Goal: Task Accomplishment & Management: Manage account settings

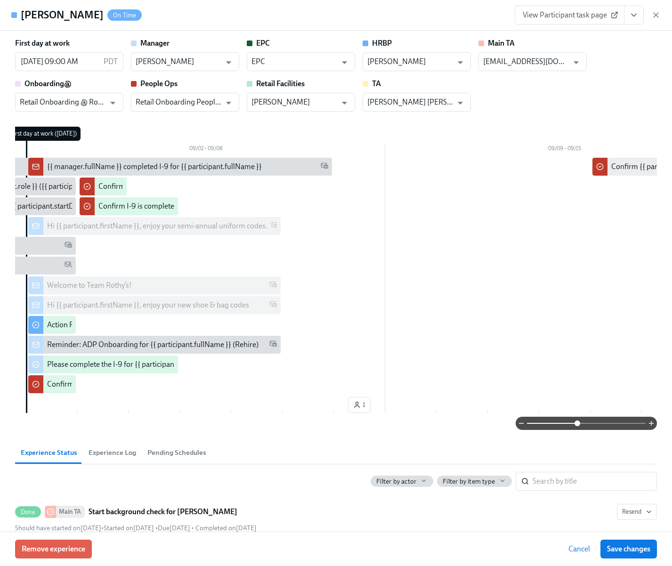
scroll to position [0, 14971]
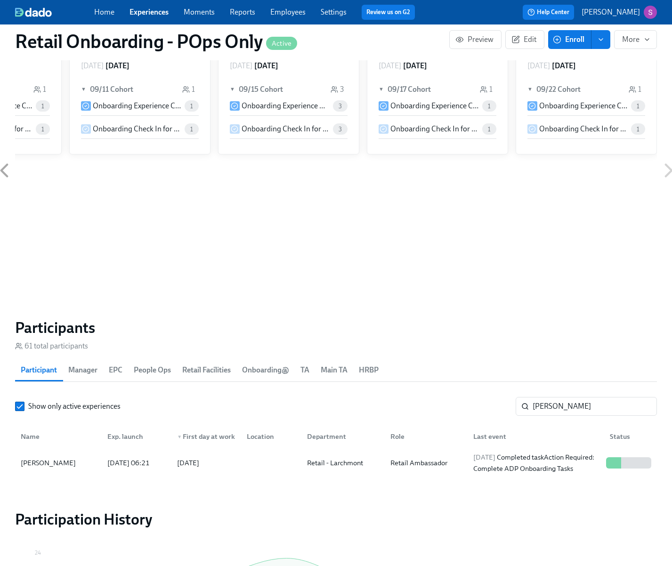
click at [278, 12] on link "Employees" at bounding box center [287, 12] width 35 height 9
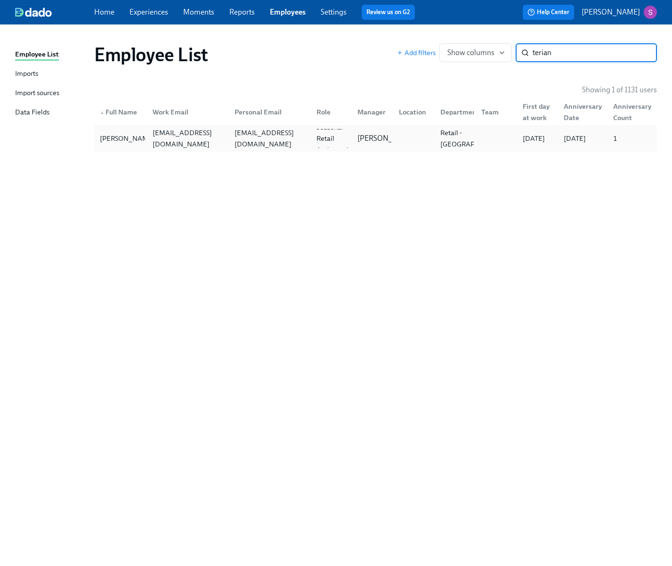
type input "terian"
click at [204, 142] on div "[EMAIL_ADDRESS][DOMAIN_NAME]" at bounding box center [188, 138] width 78 height 23
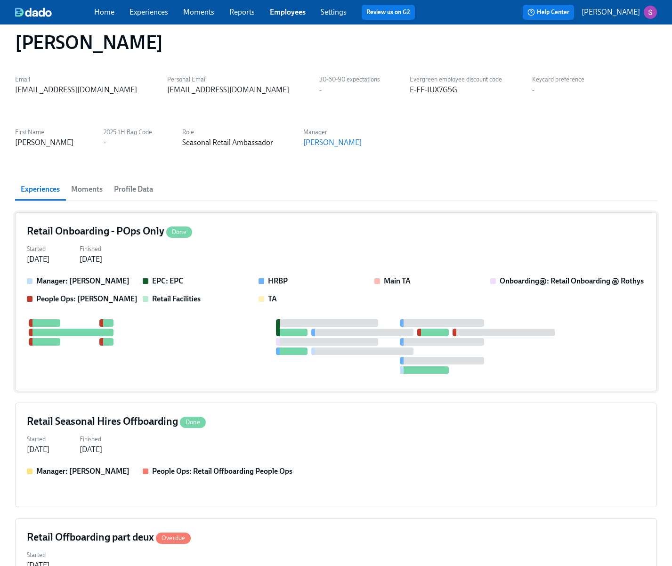
scroll to position [12, 0]
click at [238, 232] on div "Retail Onboarding - POps Only Done" at bounding box center [336, 232] width 618 height 14
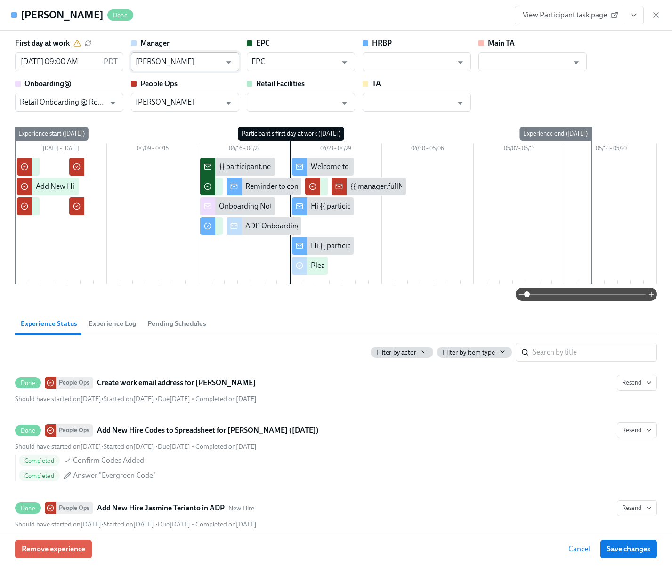
click at [208, 56] on input "[PERSON_NAME]" at bounding box center [178, 61] width 85 height 19
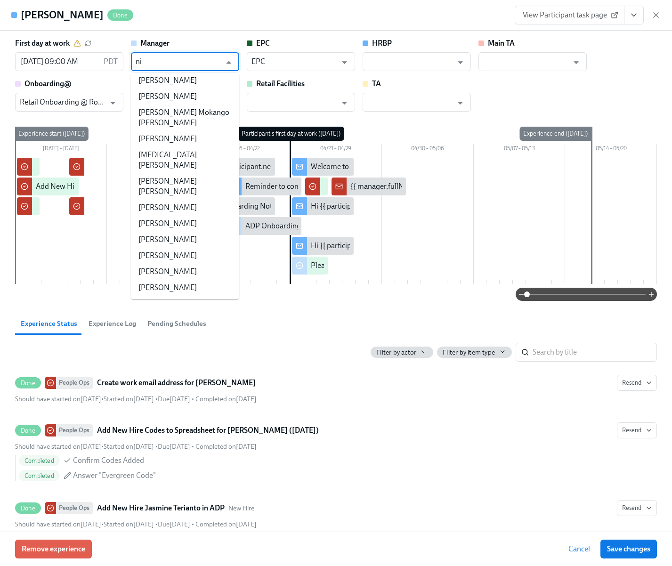
scroll to position [0, 0]
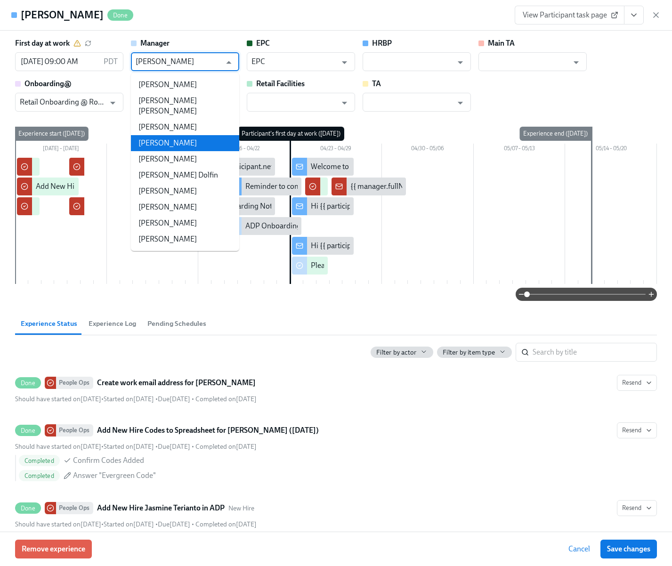
click at [175, 135] on li "[PERSON_NAME]" at bounding box center [185, 143] width 108 height 16
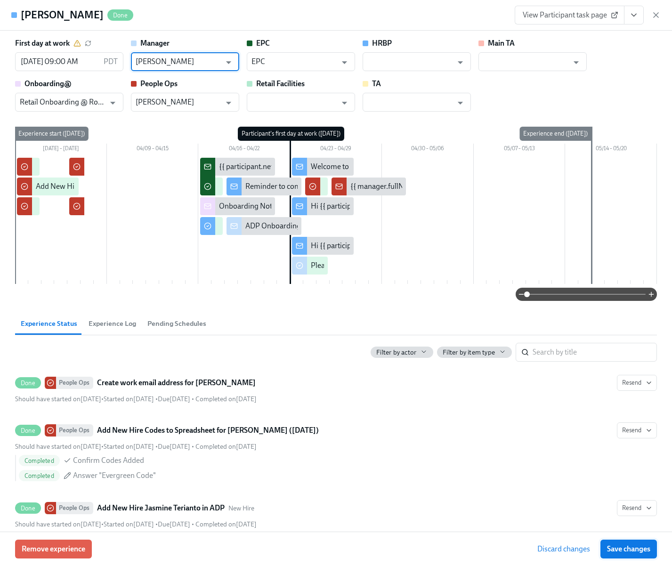
type input "[PERSON_NAME]"
click at [638, 555] on button "Save changes" at bounding box center [628, 548] width 56 height 19
drag, startPoint x: 529, startPoint y: 295, endPoint x: 468, endPoint y: 298, distance: 60.3
click at [468, 298] on div at bounding box center [336, 294] width 642 height 13
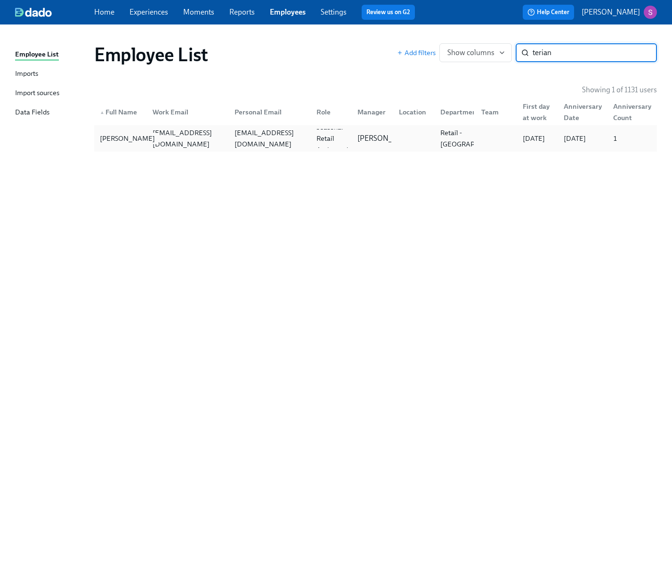
click at [121, 139] on div "[PERSON_NAME]" at bounding box center [127, 138] width 63 height 11
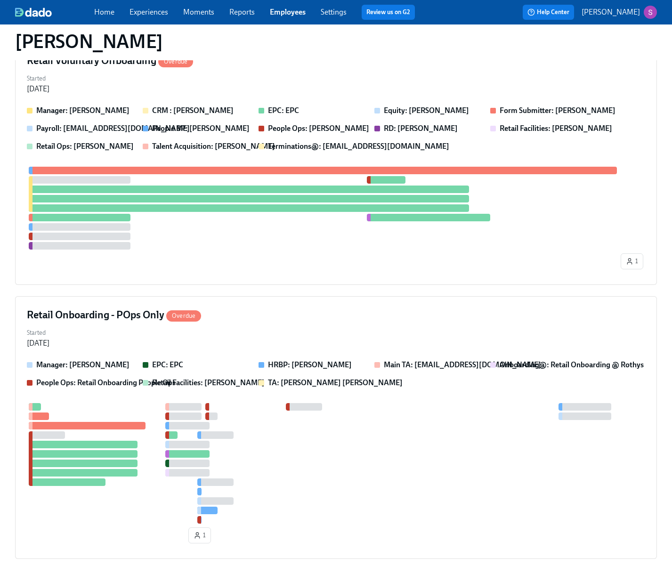
scroll to position [772, 0]
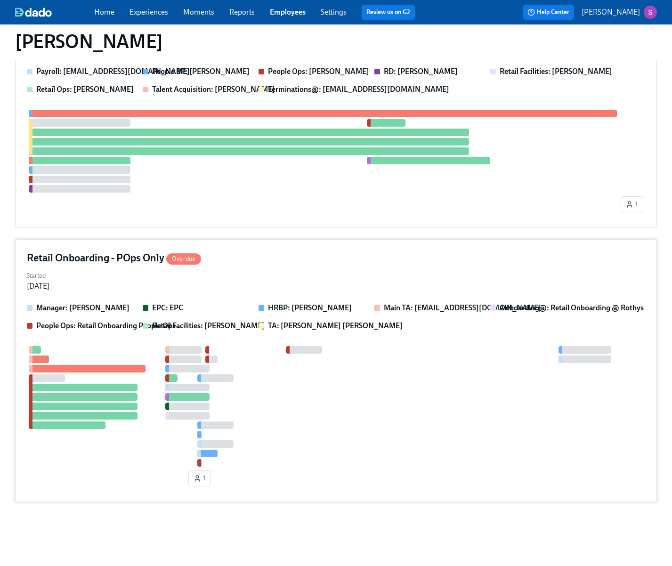
click at [256, 269] on div "Started [DATE]" at bounding box center [336, 280] width 618 height 23
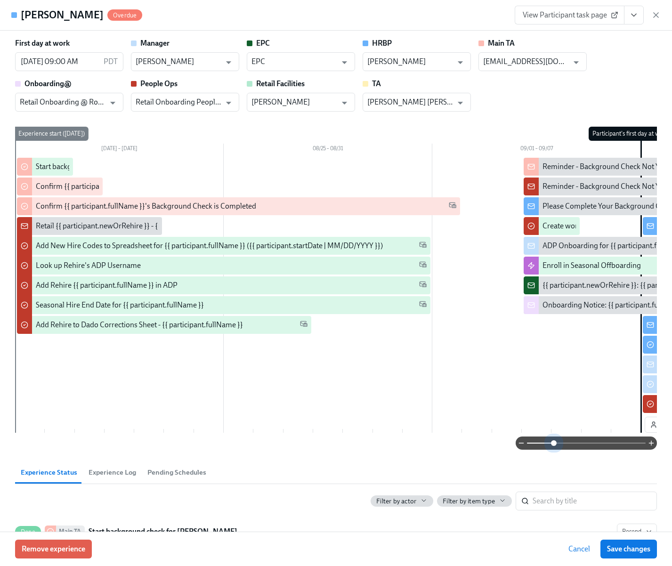
click at [552, 450] on span at bounding box center [586, 442] width 119 height 13
click at [553, 445] on span at bounding box center [554, 443] width 6 height 6
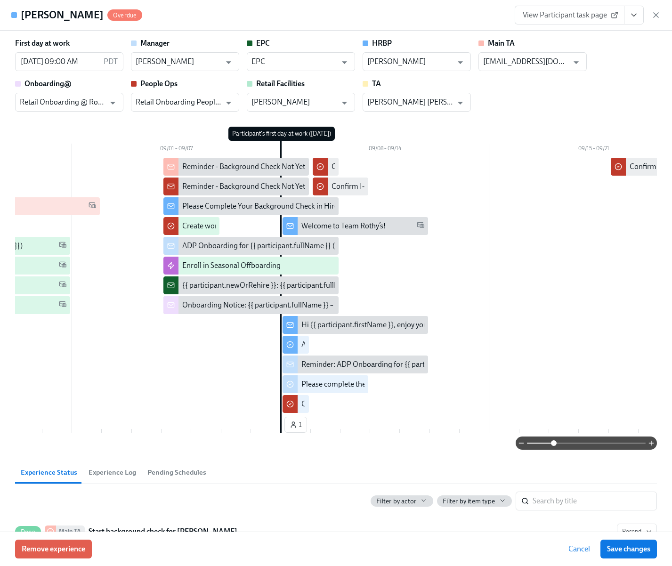
scroll to position [0, 382]
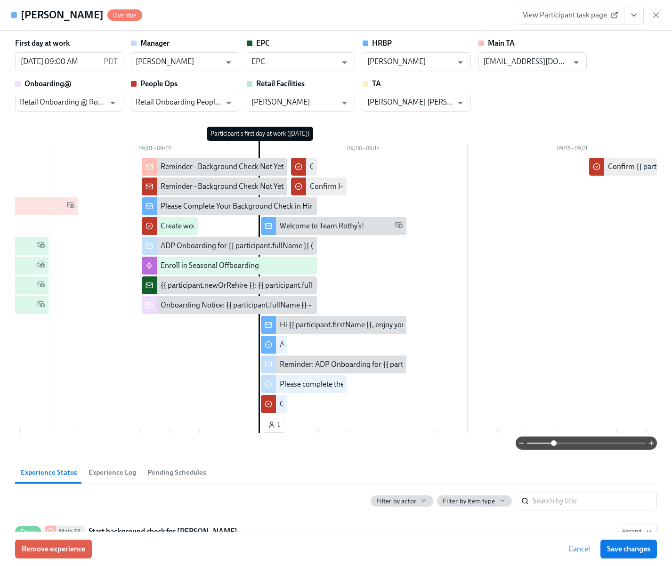
click at [632, 15] on icon "View task page" at bounding box center [633, 15] width 5 height 2
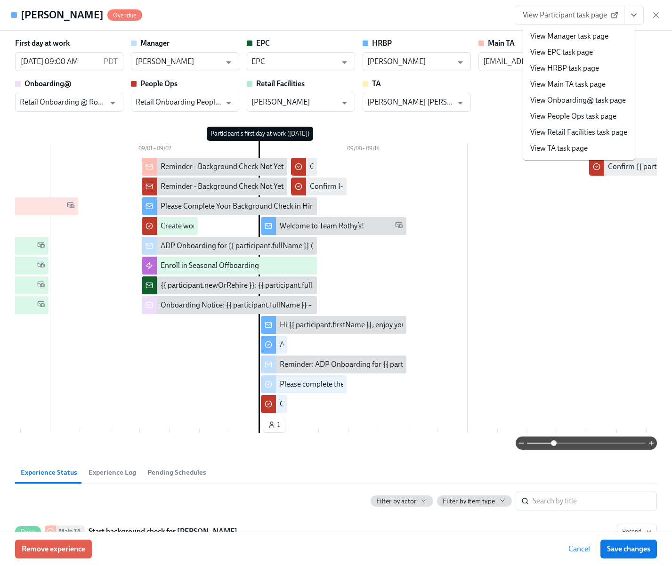
click at [611, 32] on li "View Manager task page" at bounding box center [579, 36] width 112 height 16
click at [588, 34] on link "View Manager task page" at bounding box center [569, 36] width 78 height 10
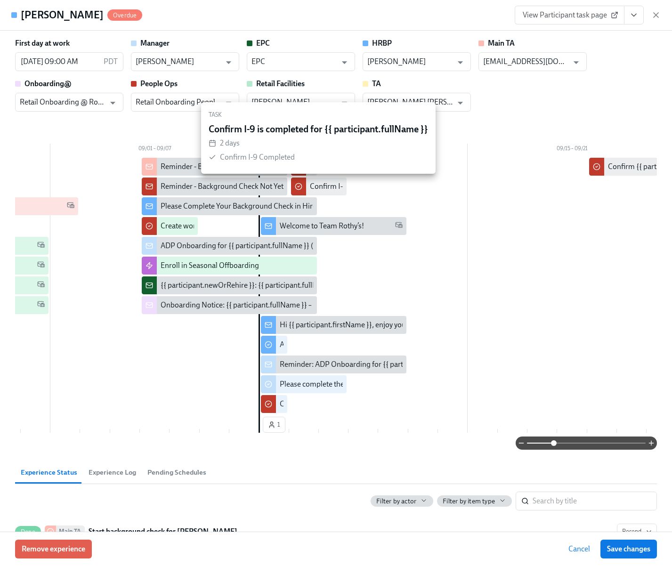
click at [319, 189] on div "Confirm I-9 is completed for {{ participant.fullName }}" at bounding box center [396, 186] width 173 height 10
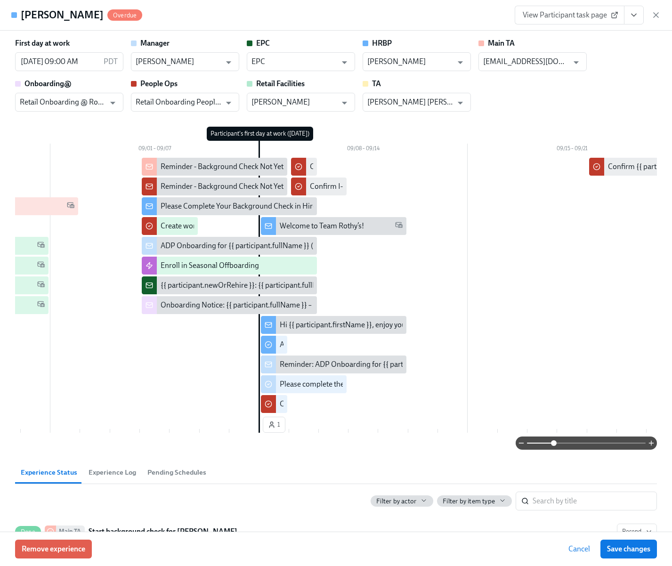
click at [128, 482] on button "Experience Log" at bounding box center [112, 472] width 59 height 23
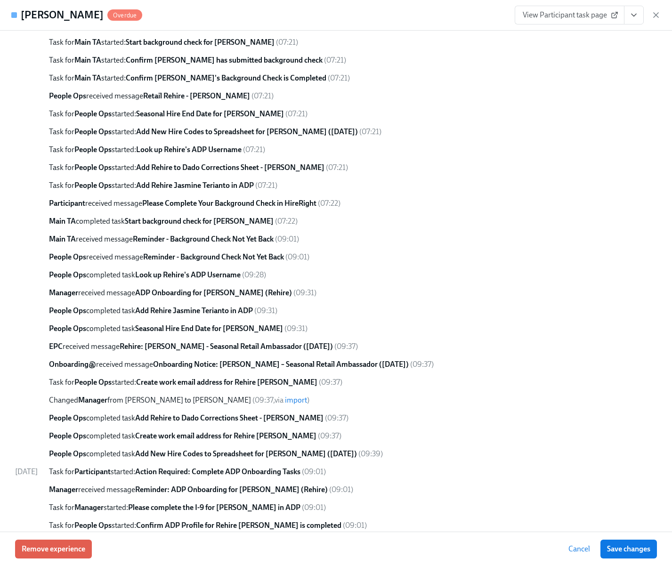
scroll to position [580, 0]
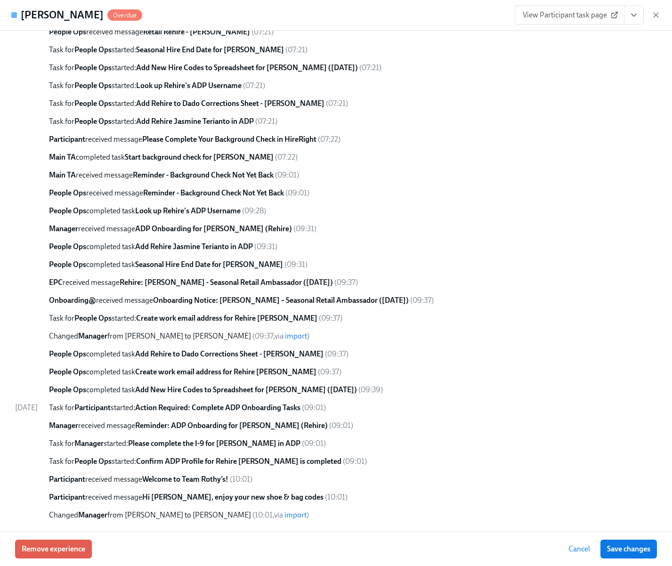
click at [298, 427] on strong "Reminder: ADP Onboarding for [PERSON_NAME] (Rehire)" at bounding box center [231, 425] width 193 height 9
click at [290, 443] on strong "Please complete the I-9 for [PERSON_NAME] in ADP" at bounding box center [214, 443] width 172 height 9
drag, startPoint x: 105, startPoint y: 444, endPoint x: 201, endPoint y: 443, distance: 95.6
click at [201, 444] on span "Task for Manager started: Please complete the I-9 for [PERSON_NAME] in ADP" at bounding box center [174, 443] width 251 height 9
click at [201, 443] on strong "Please complete the I-9 for [PERSON_NAME] in ADP" at bounding box center [214, 443] width 172 height 9
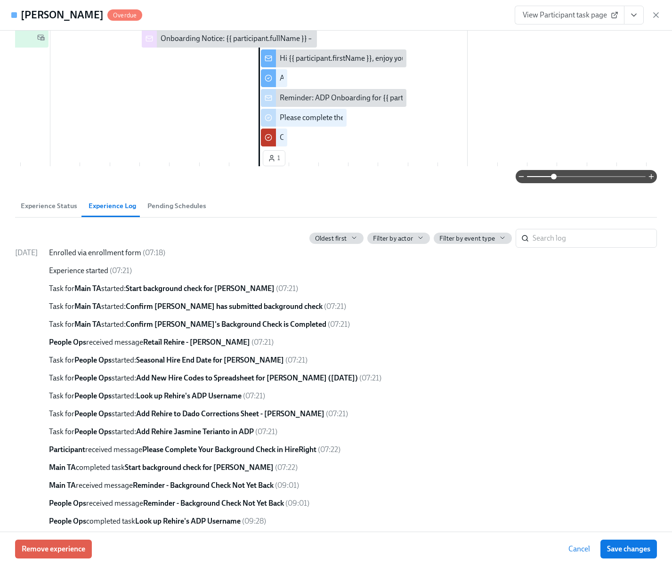
scroll to position [0, 0]
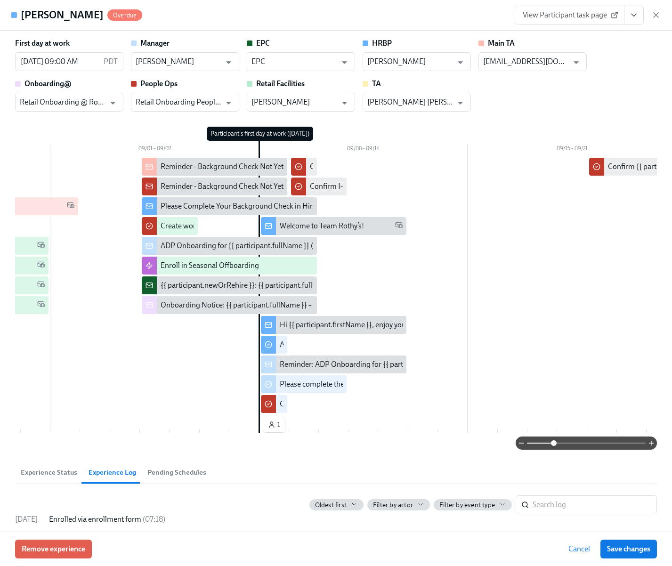
click at [169, 477] on span "Pending Schedules" at bounding box center [176, 472] width 59 height 11
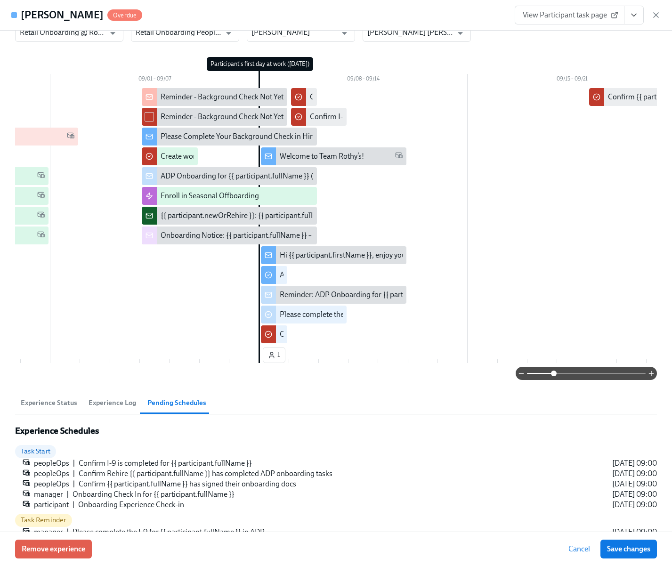
scroll to position [139, 0]
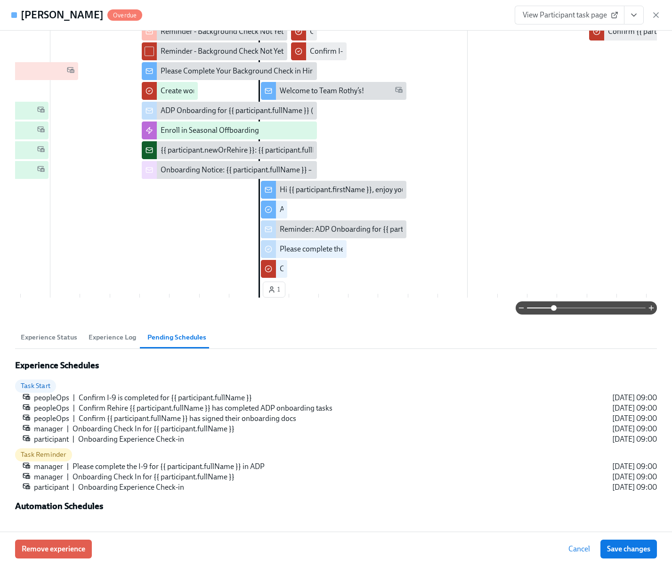
click at [101, 338] on span "Experience Log" at bounding box center [113, 337] width 48 height 11
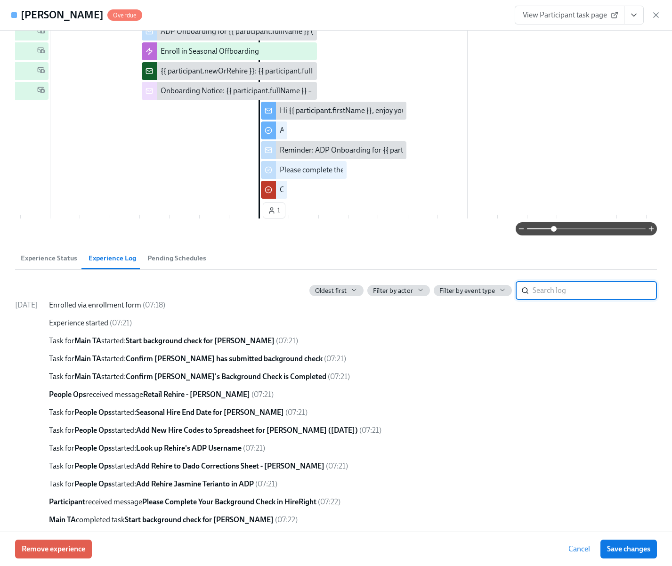
scroll to position [217, 0]
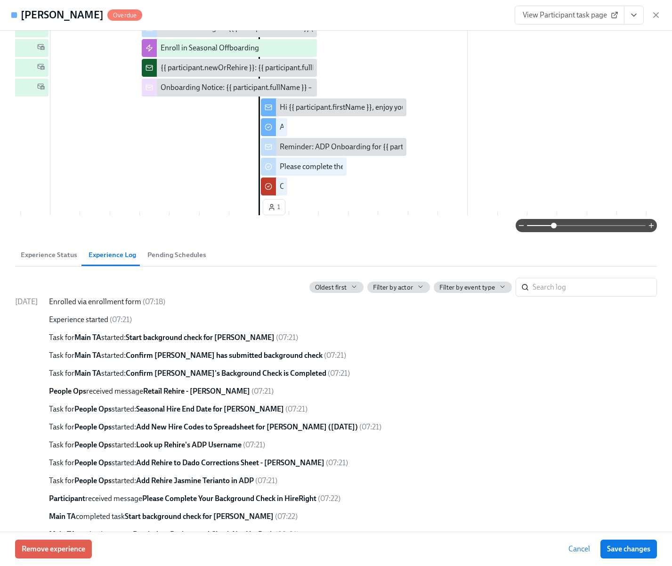
click at [473, 288] on span "Filter by event type" at bounding box center [467, 287] width 56 height 9
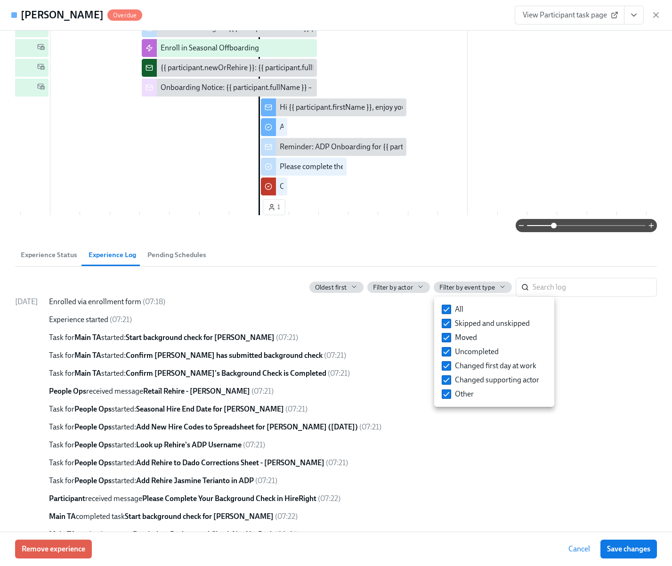
click at [416, 290] on div at bounding box center [336, 283] width 672 height 566
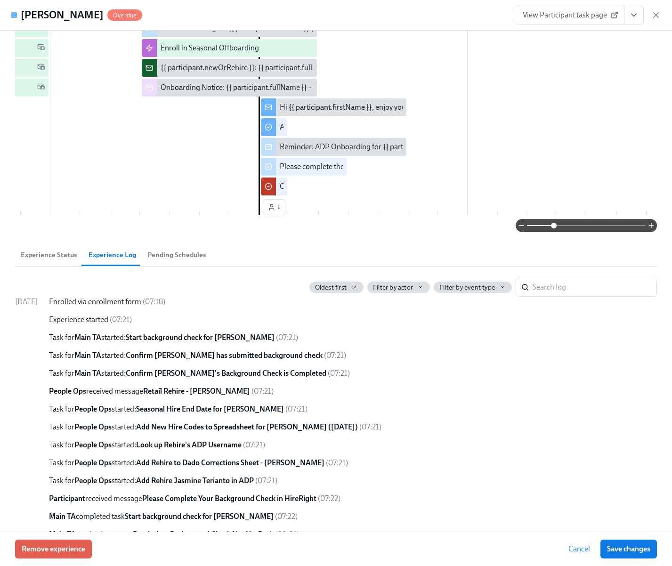
click at [415, 290] on div "Filter by actor" at bounding box center [398, 287] width 51 height 9
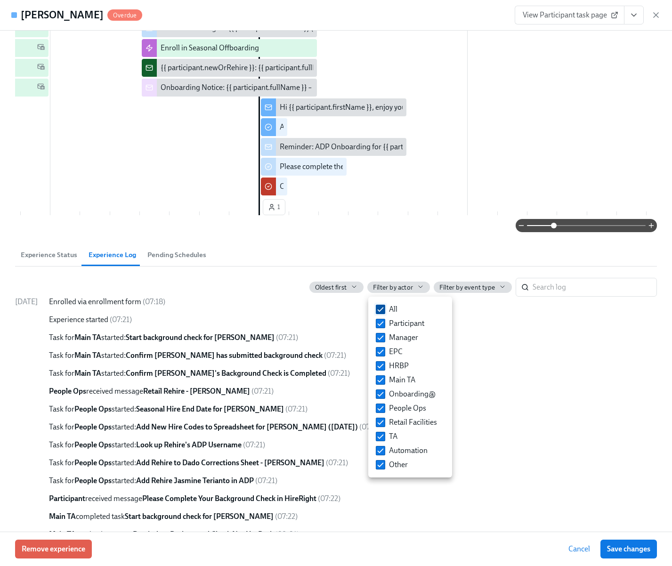
click at [384, 308] on input "All" at bounding box center [380, 309] width 8 height 8
checkbox input "false"
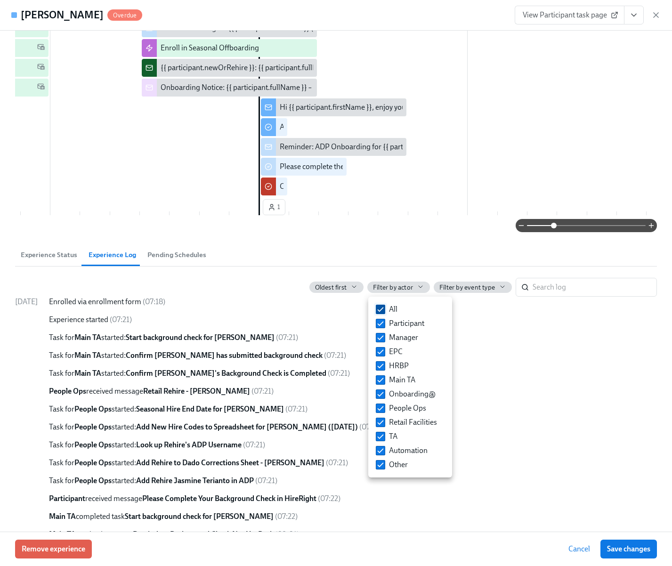
checkbox input "false"
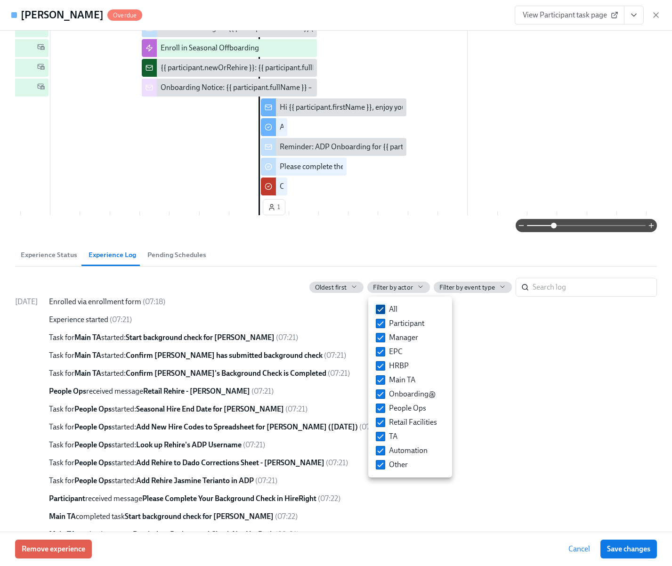
checkbox input "false"
click at [382, 338] on input "Manager" at bounding box center [380, 337] width 8 height 8
checkbox input "true"
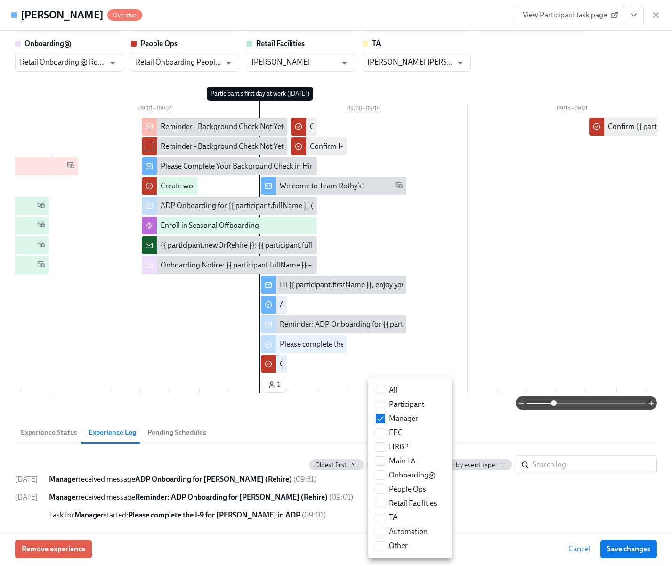
scroll to position [44, 0]
click at [508, 512] on div at bounding box center [336, 283] width 672 height 566
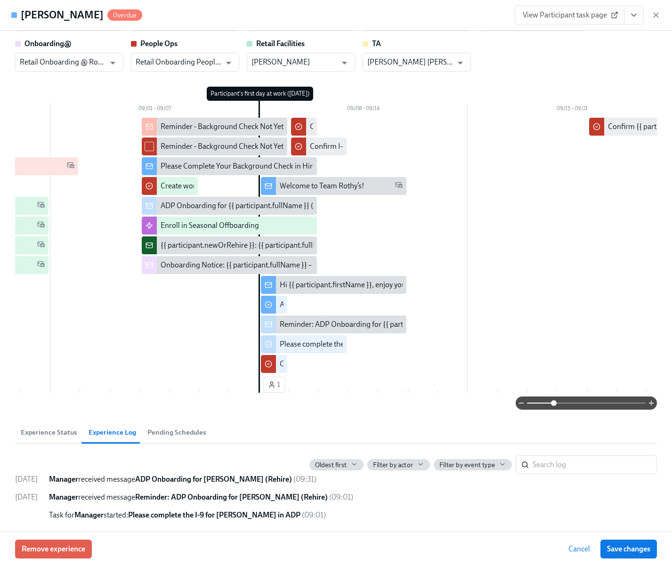
click at [244, 478] on strong "ADP Onboarding for [PERSON_NAME] (Rehire)" at bounding box center [213, 479] width 157 height 9
drag, startPoint x: 244, startPoint y: 478, endPoint x: 192, endPoint y: 478, distance: 51.8
click at [192, 478] on strong "ADP Onboarding for [PERSON_NAME] (Rehire)" at bounding box center [213, 479] width 157 height 9
drag, startPoint x: 172, startPoint y: 497, endPoint x: 226, endPoint y: 497, distance: 54.1
click at [226, 497] on strong "Reminder: ADP Onboarding for [PERSON_NAME] (Rehire)" at bounding box center [231, 496] width 193 height 9
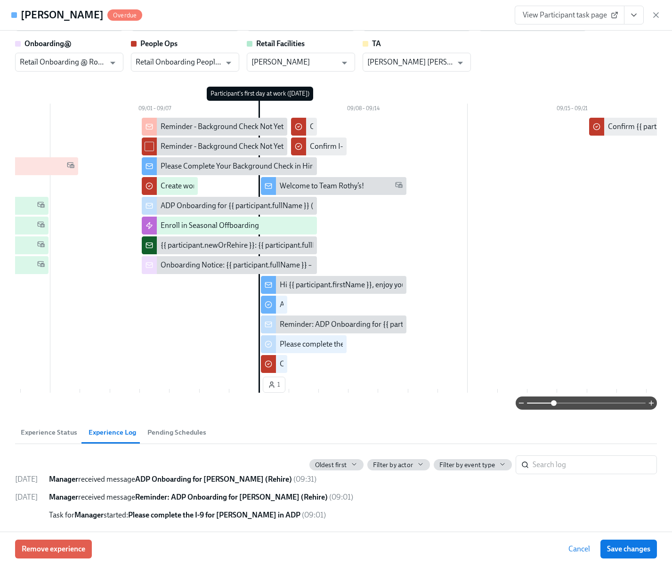
click at [217, 512] on strong "Please complete the I-9 for [PERSON_NAME] in ADP" at bounding box center [214, 514] width 172 height 9
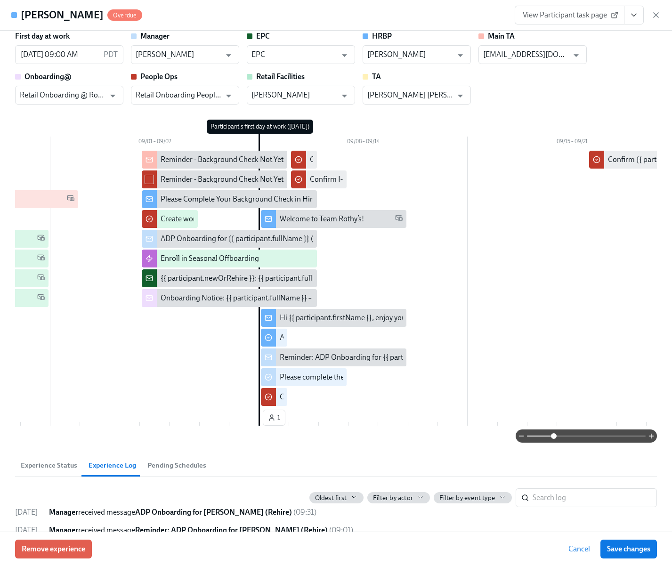
scroll to position [0, 0]
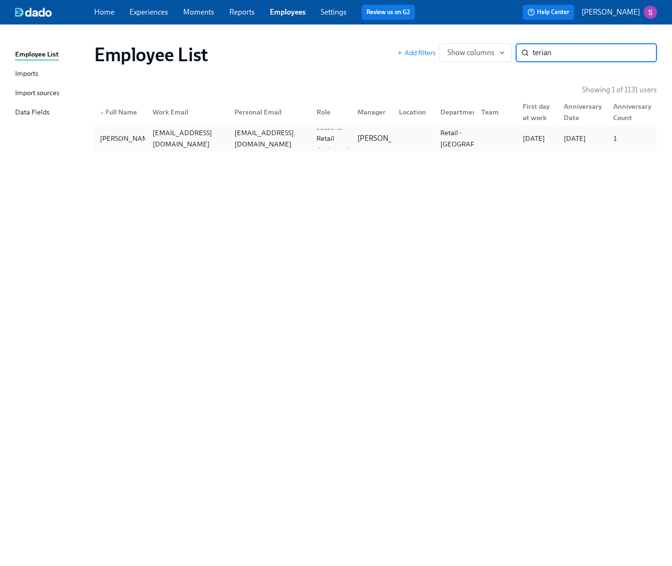
click at [243, 131] on div "[EMAIL_ADDRESS][DOMAIN_NAME]" at bounding box center [268, 138] width 82 height 19
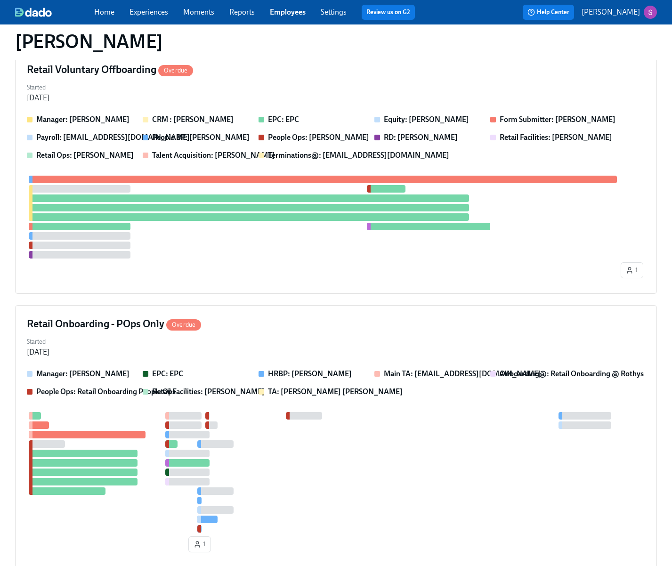
scroll to position [772, 0]
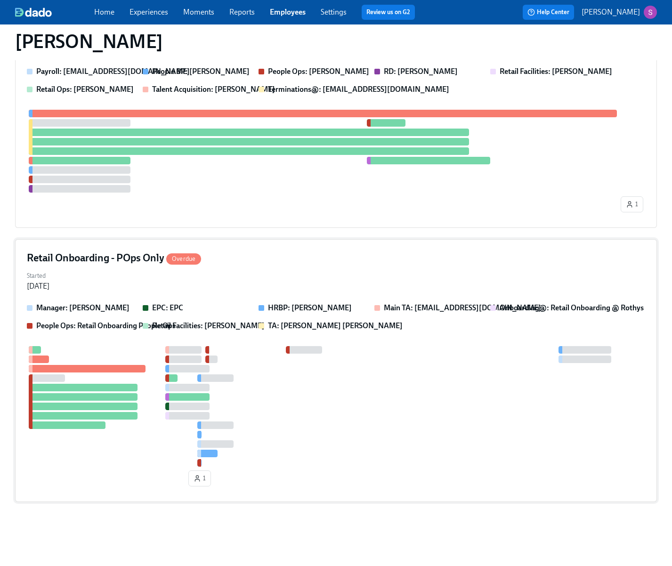
click at [228, 249] on div "Retail Onboarding - POps Only Overdue Started [DATE] Manager: [PERSON_NAME] EPC…" at bounding box center [336, 370] width 642 height 263
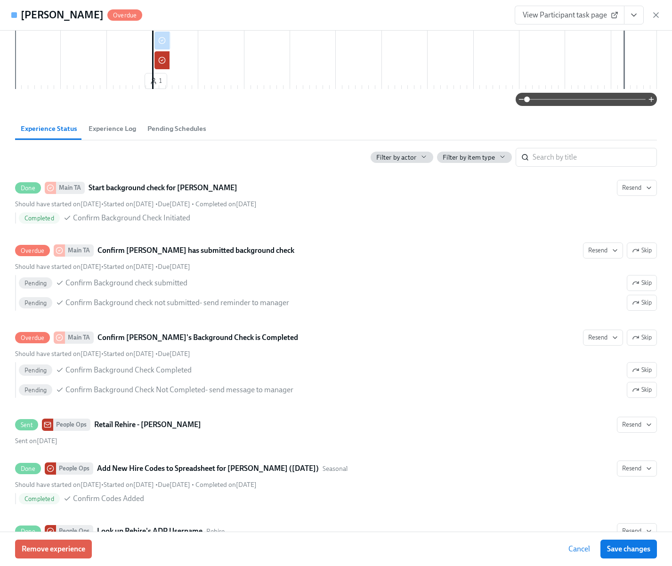
scroll to position [354, 0]
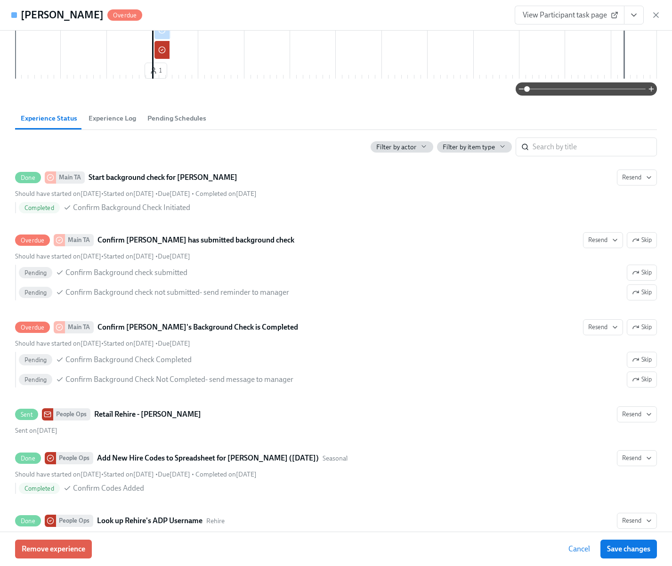
click at [184, 124] on span "Pending Schedules" at bounding box center [176, 118] width 59 height 11
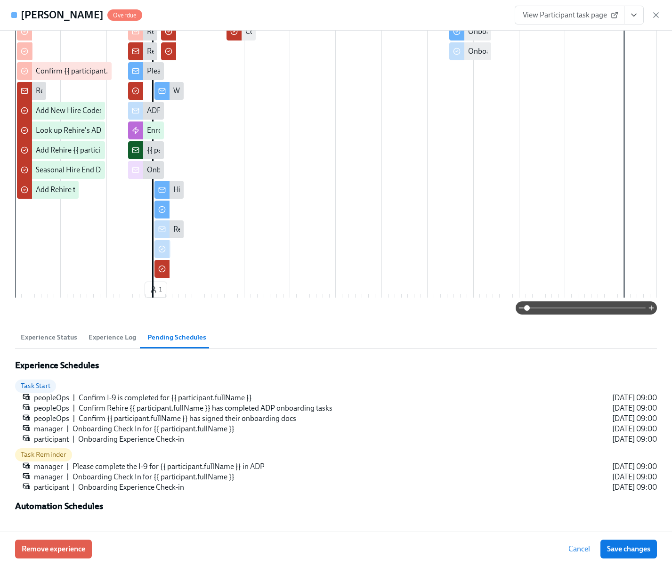
scroll to position [0, 0]
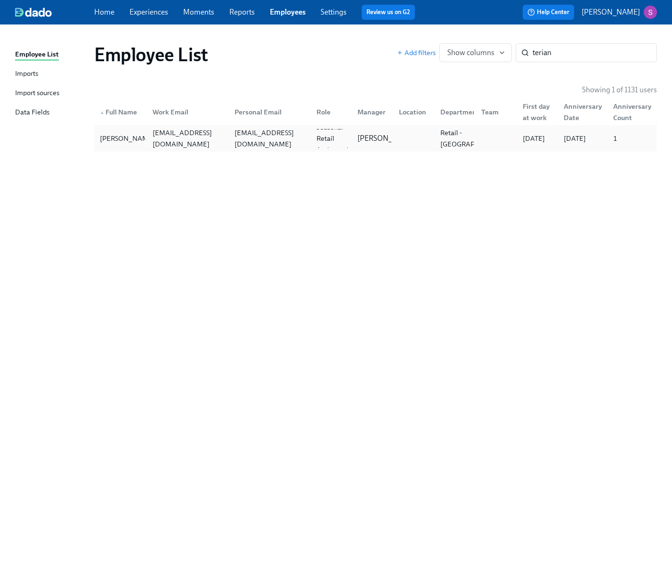
click at [159, 140] on div "[EMAIL_ADDRESS][DOMAIN_NAME]" at bounding box center [188, 138] width 78 height 23
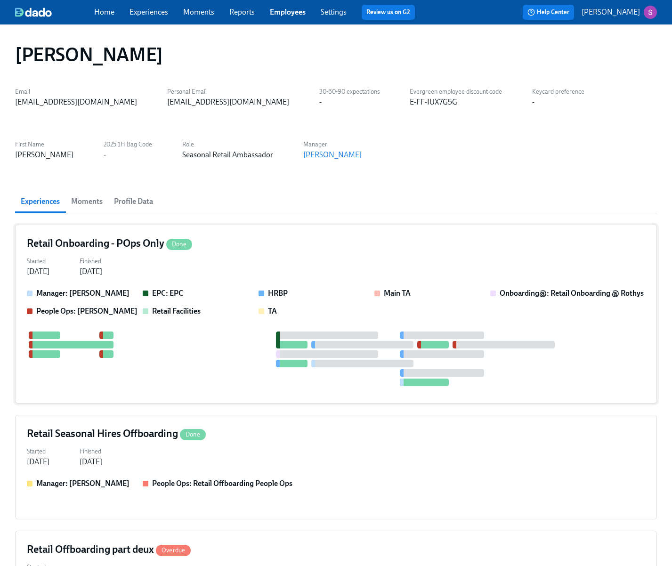
click at [52, 239] on h4 "Retail Onboarding - POps Only Done" at bounding box center [109, 243] width 165 height 14
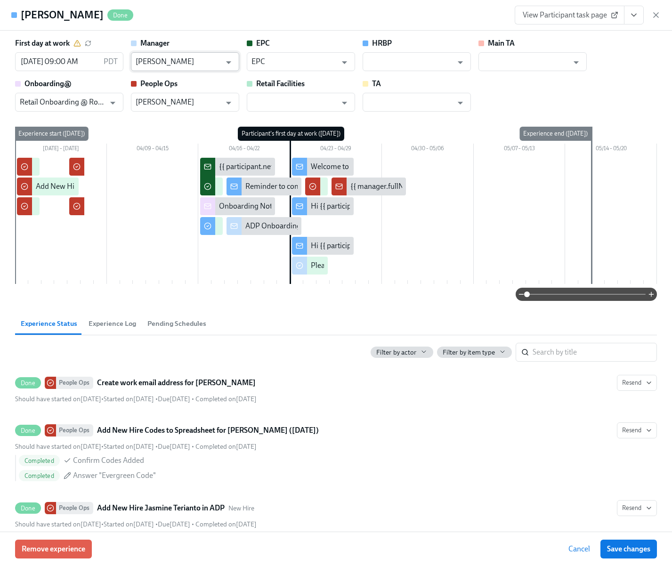
click at [180, 68] on input "[PERSON_NAME]" at bounding box center [178, 61] width 85 height 19
click at [167, 62] on input "[PERSON_NAME]" at bounding box center [178, 61] width 85 height 19
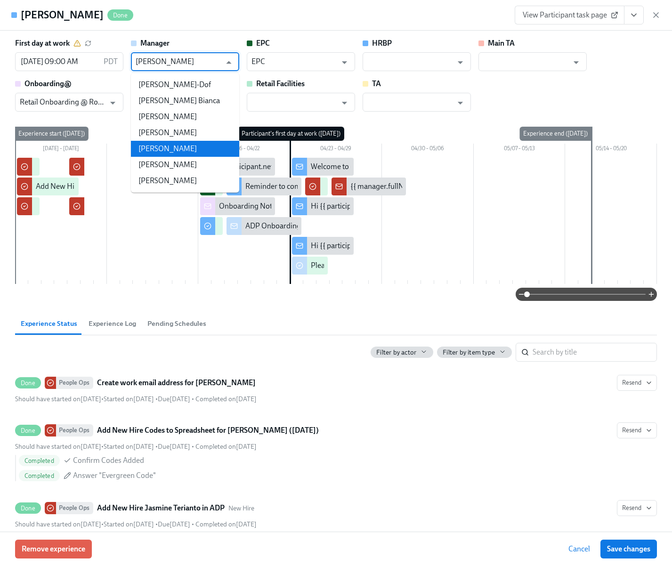
click at [193, 148] on li "[PERSON_NAME]" at bounding box center [185, 149] width 108 height 16
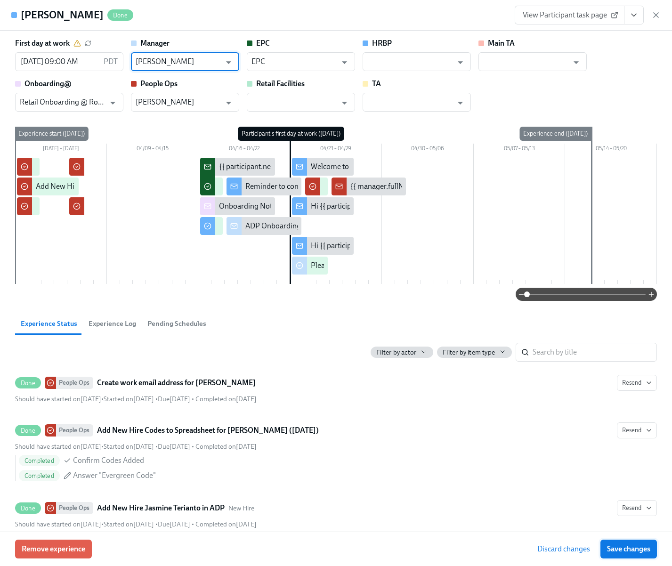
type input "[PERSON_NAME]"
click at [626, 546] on span "Save changes" at bounding box center [628, 548] width 43 height 9
click at [46, 12] on h4 "[PERSON_NAME]" at bounding box center [62, 15] width 83 height 14
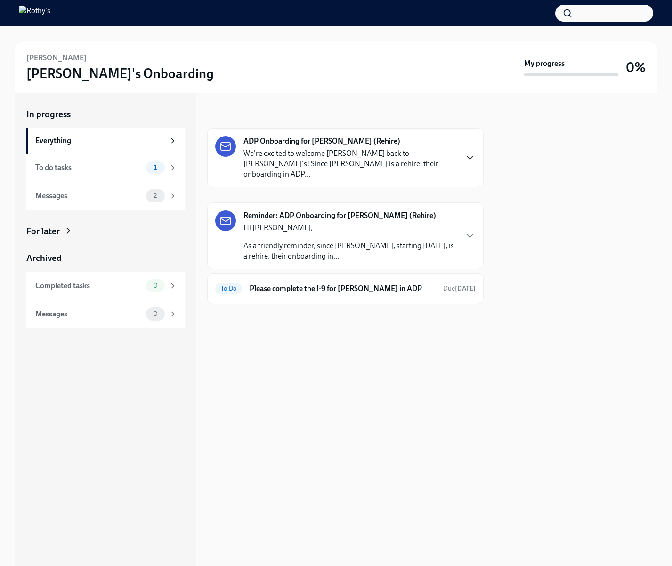
click at [468, 156] on icon "button" at bounding box center [470, 157] width 6 height 3
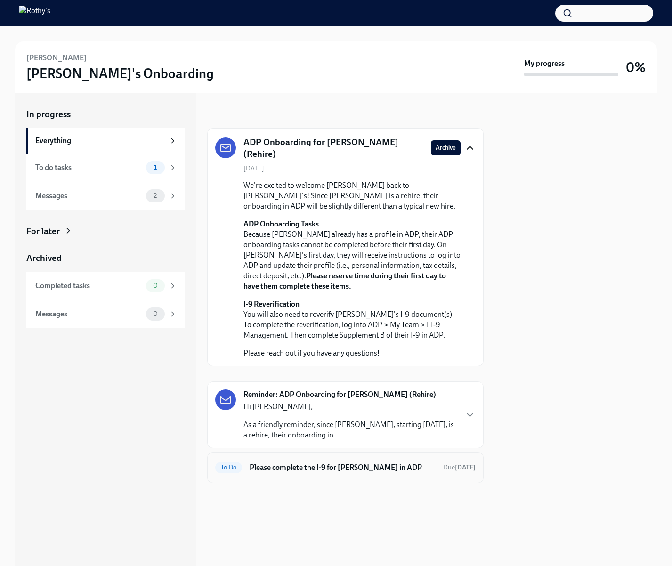
click at [462, 466] on strong "[DATE]" at bounding box center [465, 467] width 21 height 8
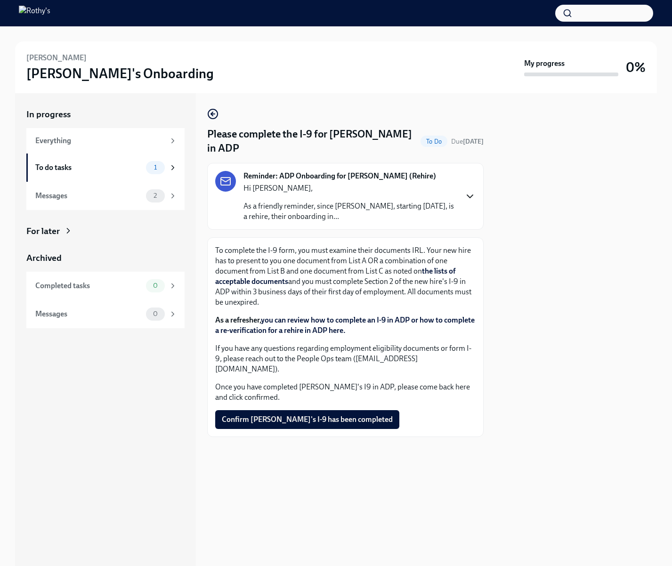
click at [466, 195] on icon "button" at bounding box center [469, 196] width 11 height 11
